Goal: Information Seeking & Learning: Learn about a topic

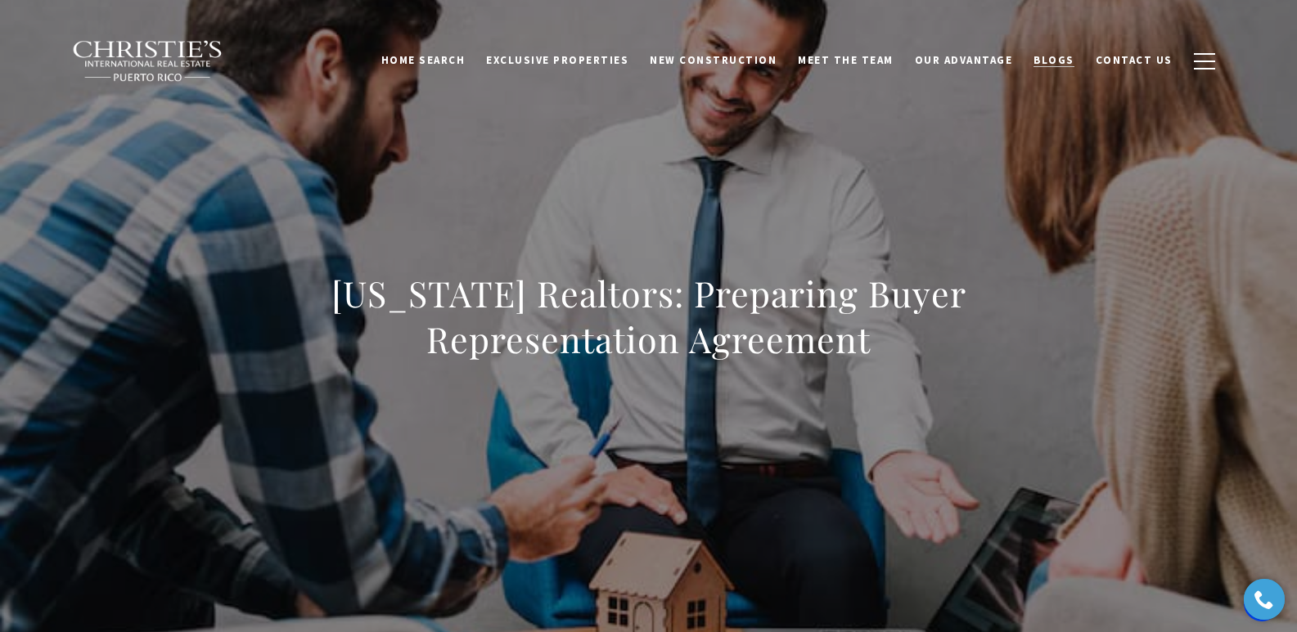
click at [1054, 60] on span "Blogs" at bounding box center [1053, 60] width 41 height 14
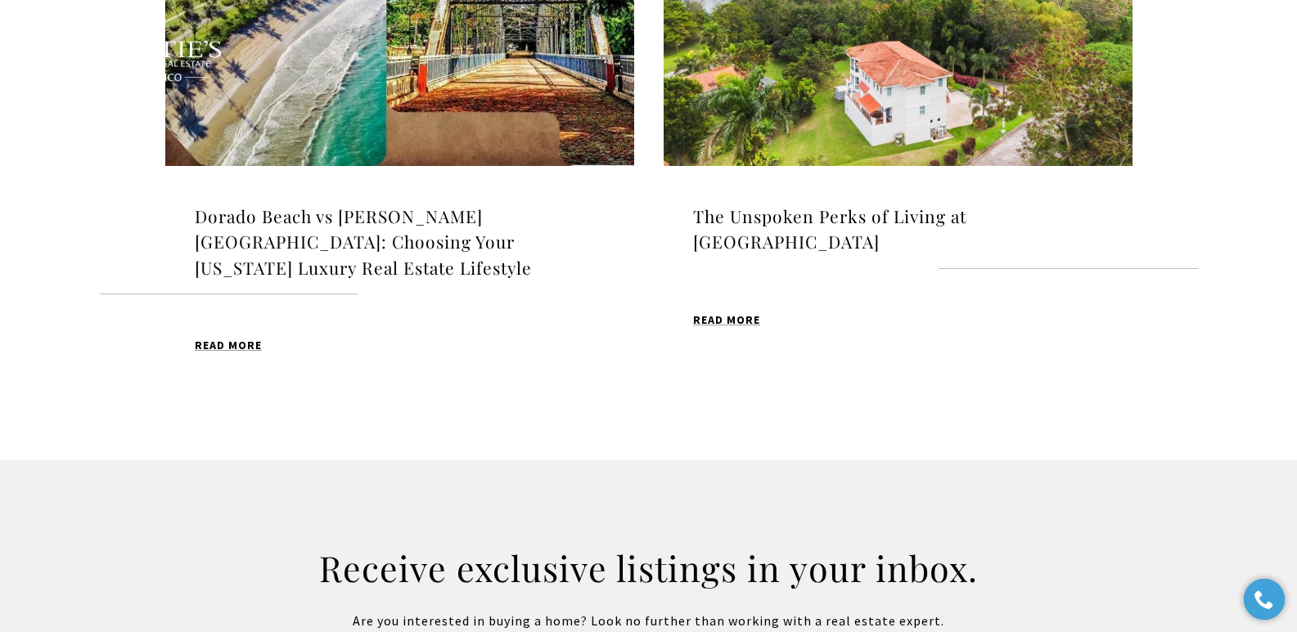
scroll to position [1320, 0]
